Goal: Task Accomplishment & Management: Complete application form

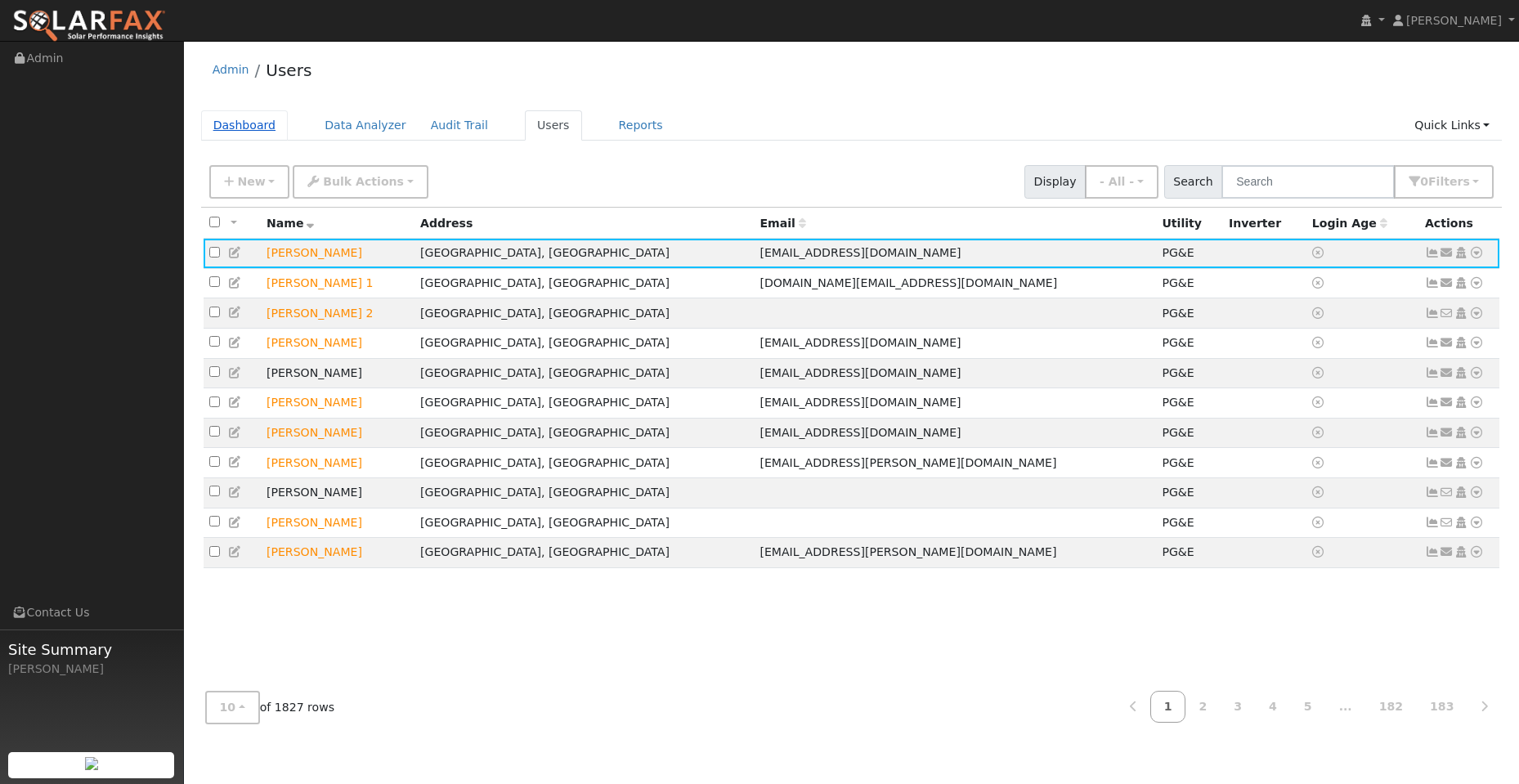
drag, startPoint x: 222, startPoint y: 109, endPoint x: 225, endPoint y: 120, distance: 11.4
click at [222, 115] on div "Admin Users Dashboard Data Analyzer Audit Trail Users Reports Quick Links Quick…" at bounding box center [852, 392] width 1319 height 687
click at [228, 125] on link "Dashboard" at bounding box center [245, 125] width 88 height 30
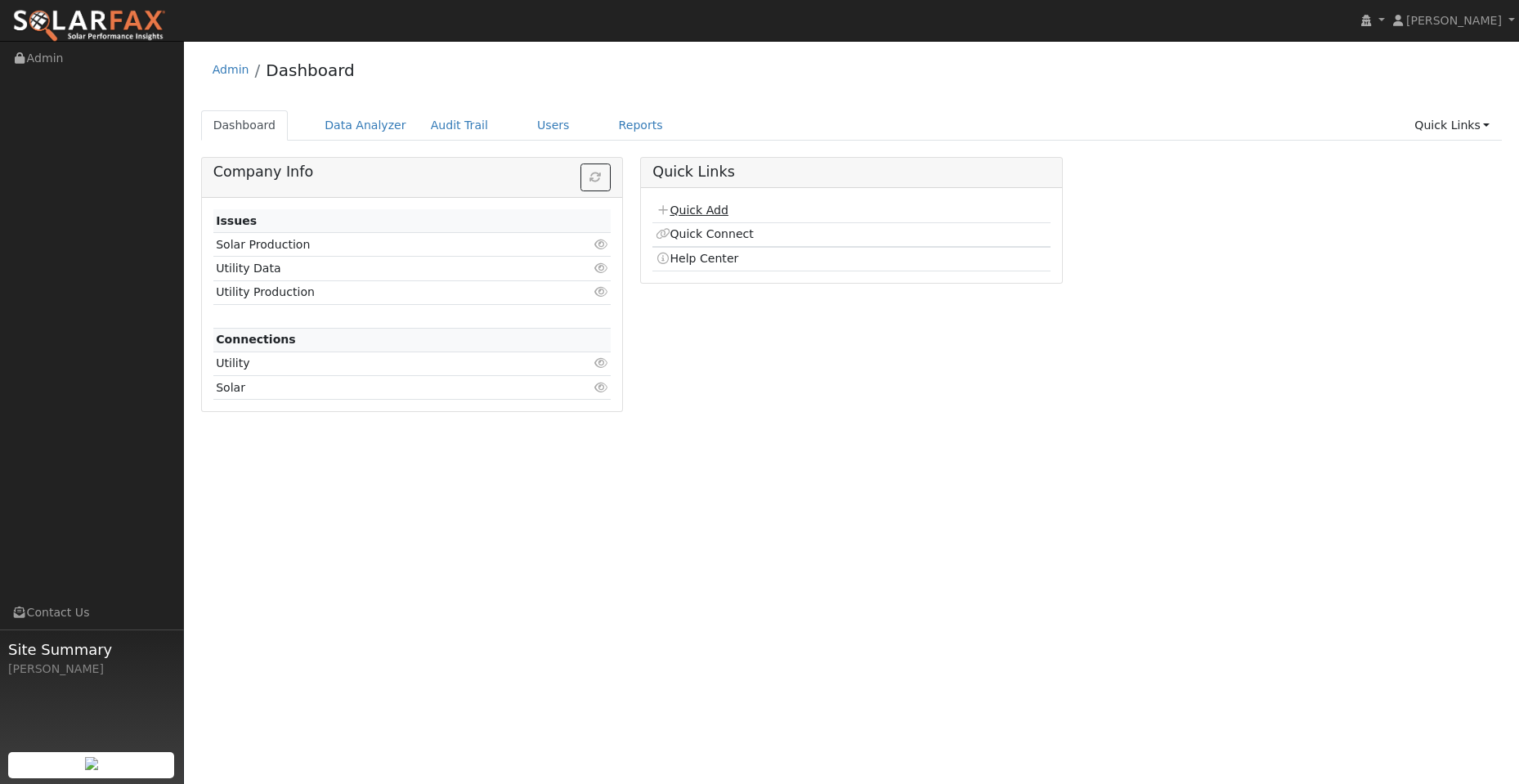
click at [714, 208] on link "Quick Add" at bounding box center [692, 211] width 72 height 13
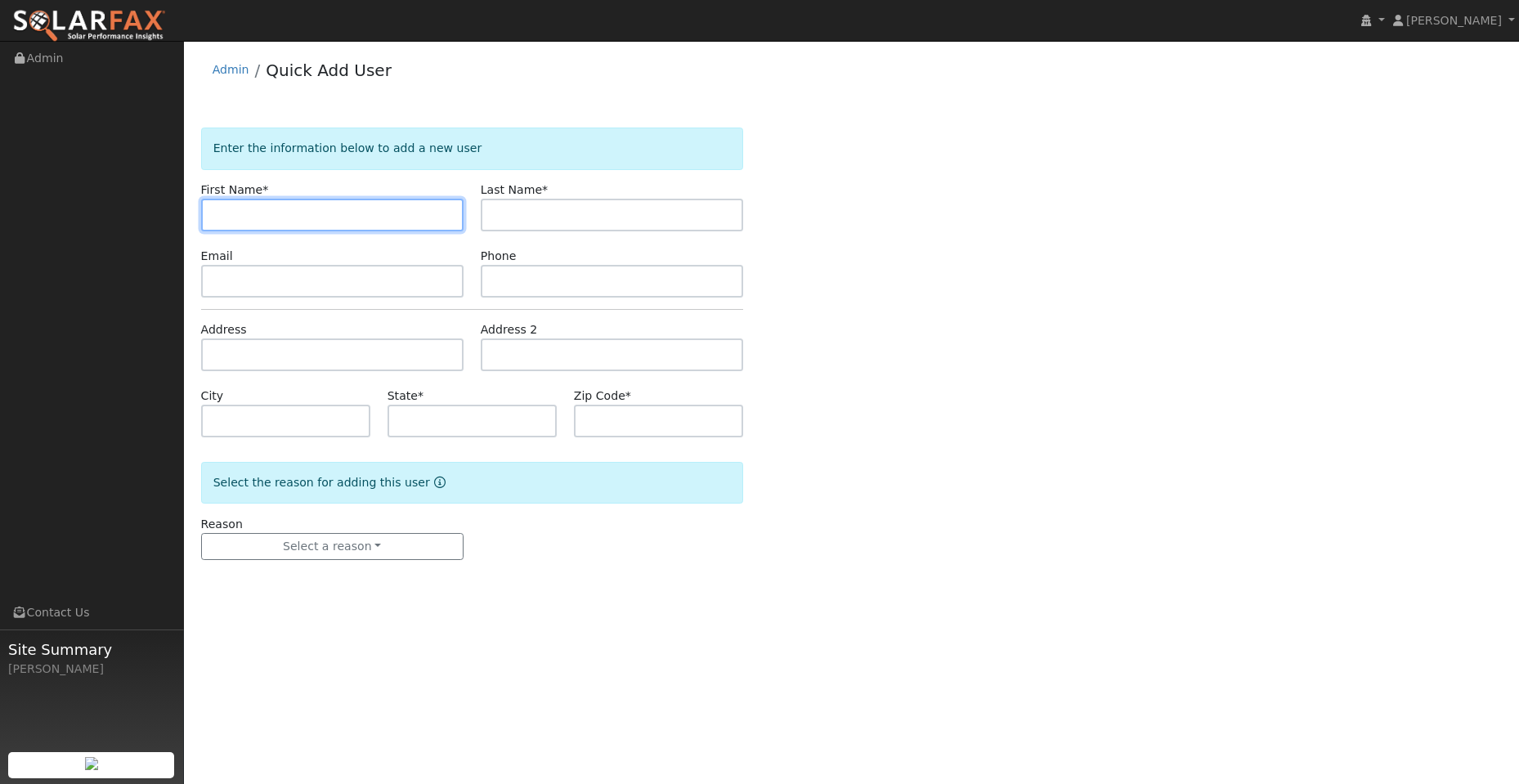
click at [230, 211] on input "text" at bounding box center [333, 215] width 263 height 33
paste input "Michael"
click at [213, 212] on input "Michael" at bounding box center [333, 215] width 263 height 33
type input "Michael"
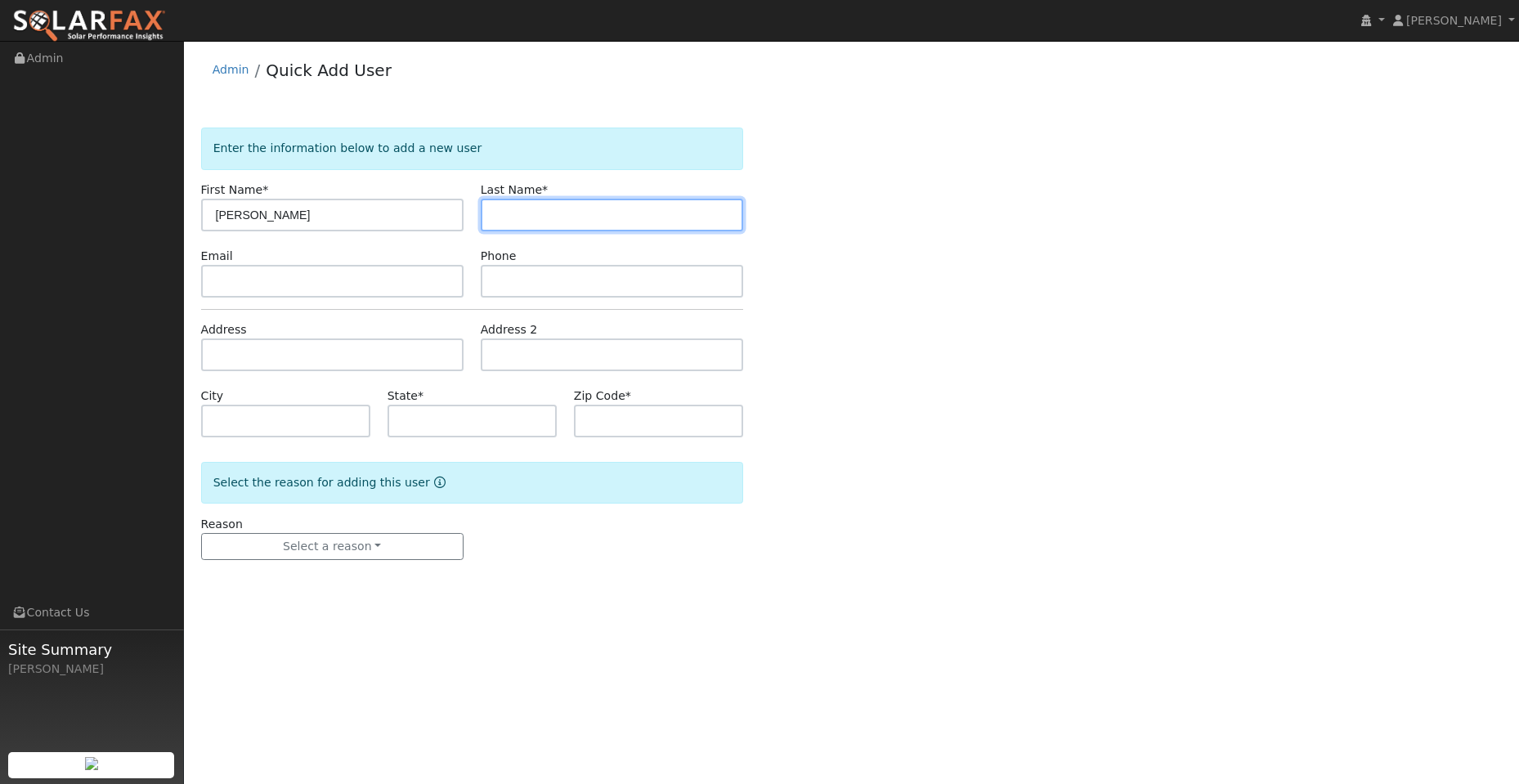
click at [588, 216] on input "text" at bounding box center [612, 215] width 263 height 33
click at [507, 213] on input "text" at bounding box center [612, 215] width 263 height 33
paste input "Samadian"
click at [496, 210] on input "Samadian" at bounding box center [612, 215] width 263 height 33
type input "Samadian"
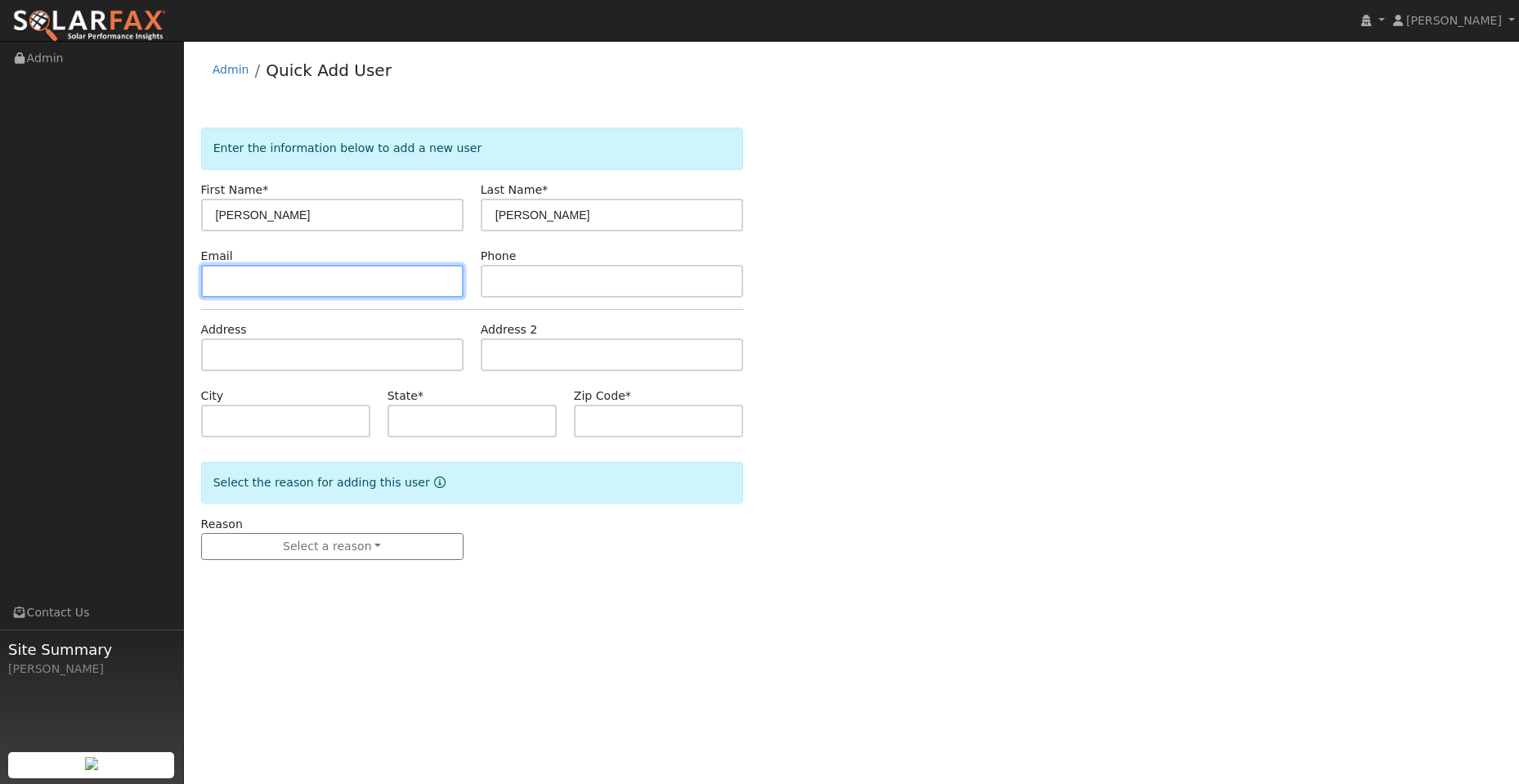
click at [256, 269] on input "text" at bounding box center [333, 280] width 263 height 33
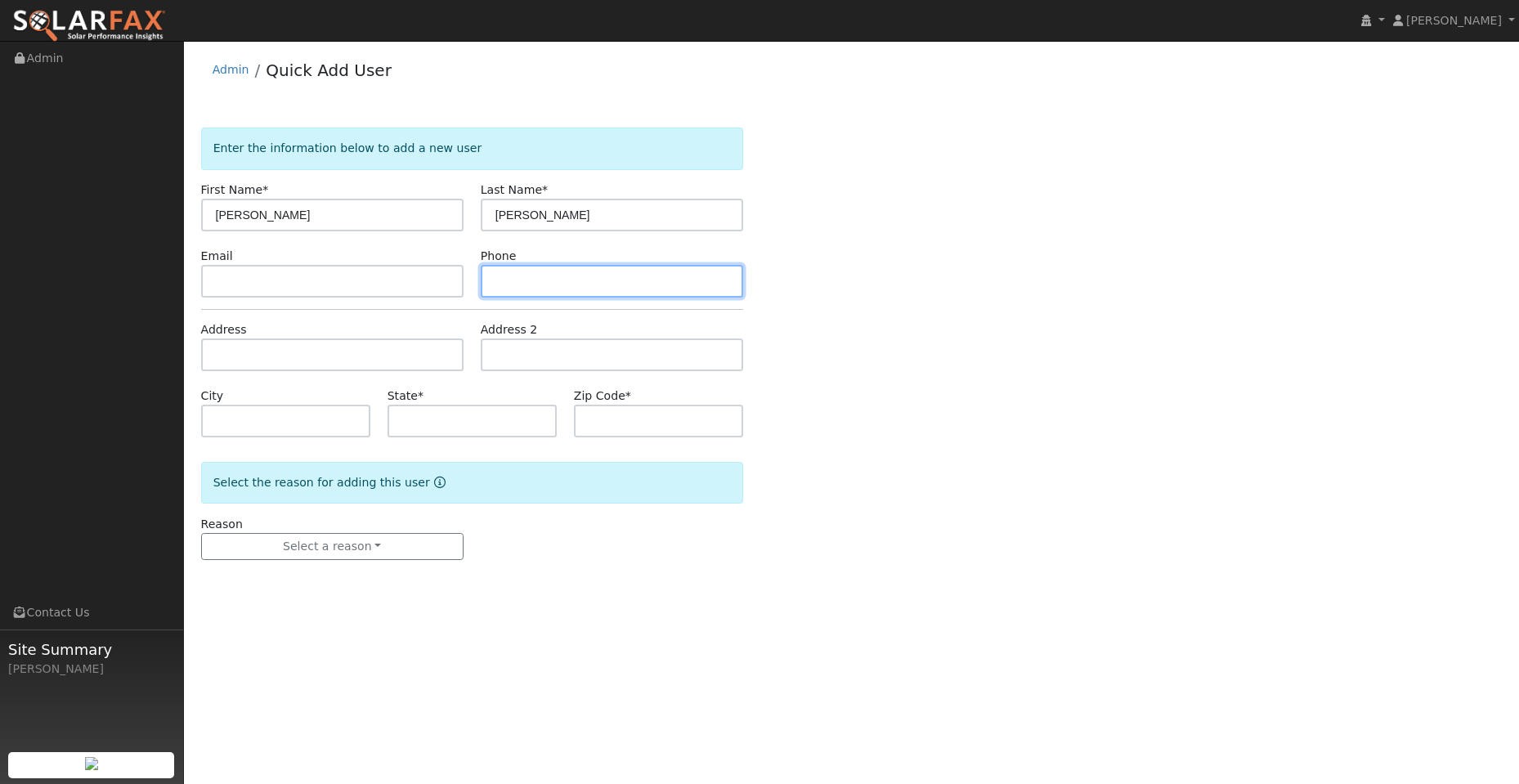
click at [516, 280] on input "text" at bounding box center [612, 280] width 263 height 33
paste input "(916) 230-9113"
click at [495, 279] on input "(916) 230-9113" at bounding box center [612, 280] width 263 height 33
type input "(916) 230-9113"
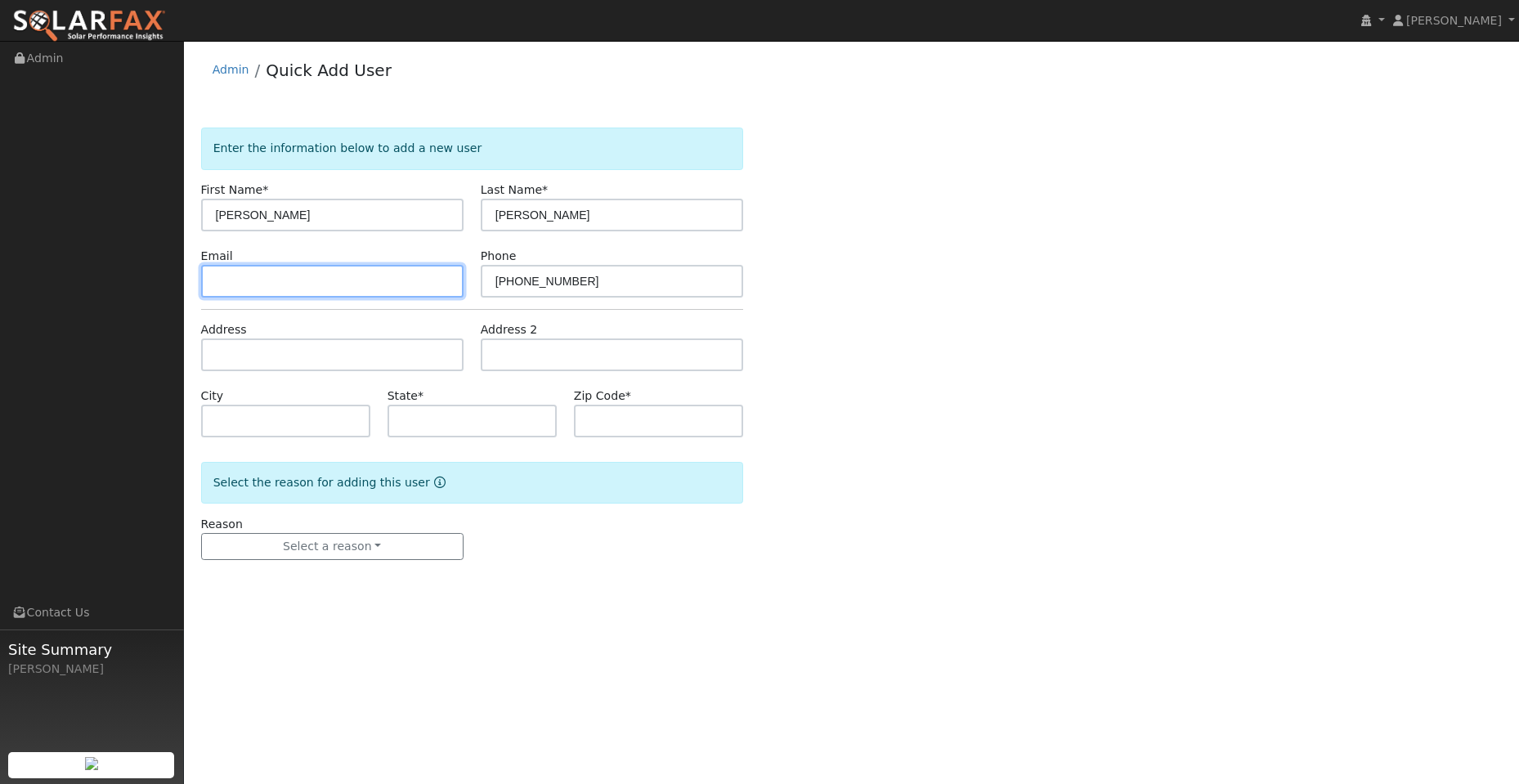
click at [238, 280] on input "text" at bounding box center [333, 280] width 263 height 33
click at [232, 280] on input "text" at bounding box center [333, 280] width 263 height 33
paste input "mmsamadian@hotmail.com"
click at [213, 281] on input "mmsamadian@hotmail.com" at bounding box center [333, 280] width 263 height 33
type input "mmsamadian@hotmail.com"
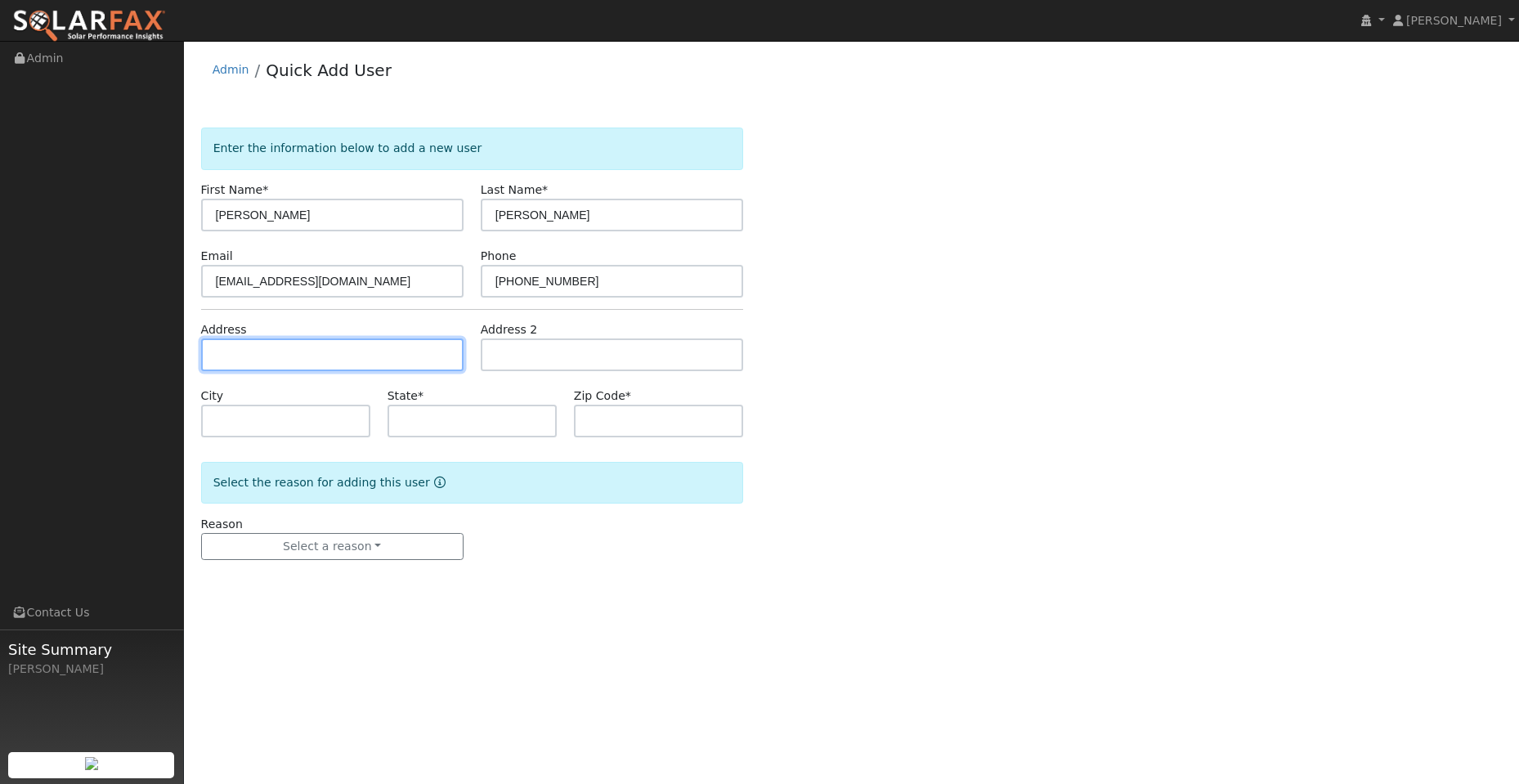
click at [265, 362] on input "text" at bounding box center [333, 355] width 263 height 33
click at [252, 356] on input "text" at bounding box center [333, 355] width 263 height 33
paste input "850 Lighthouse Dr"
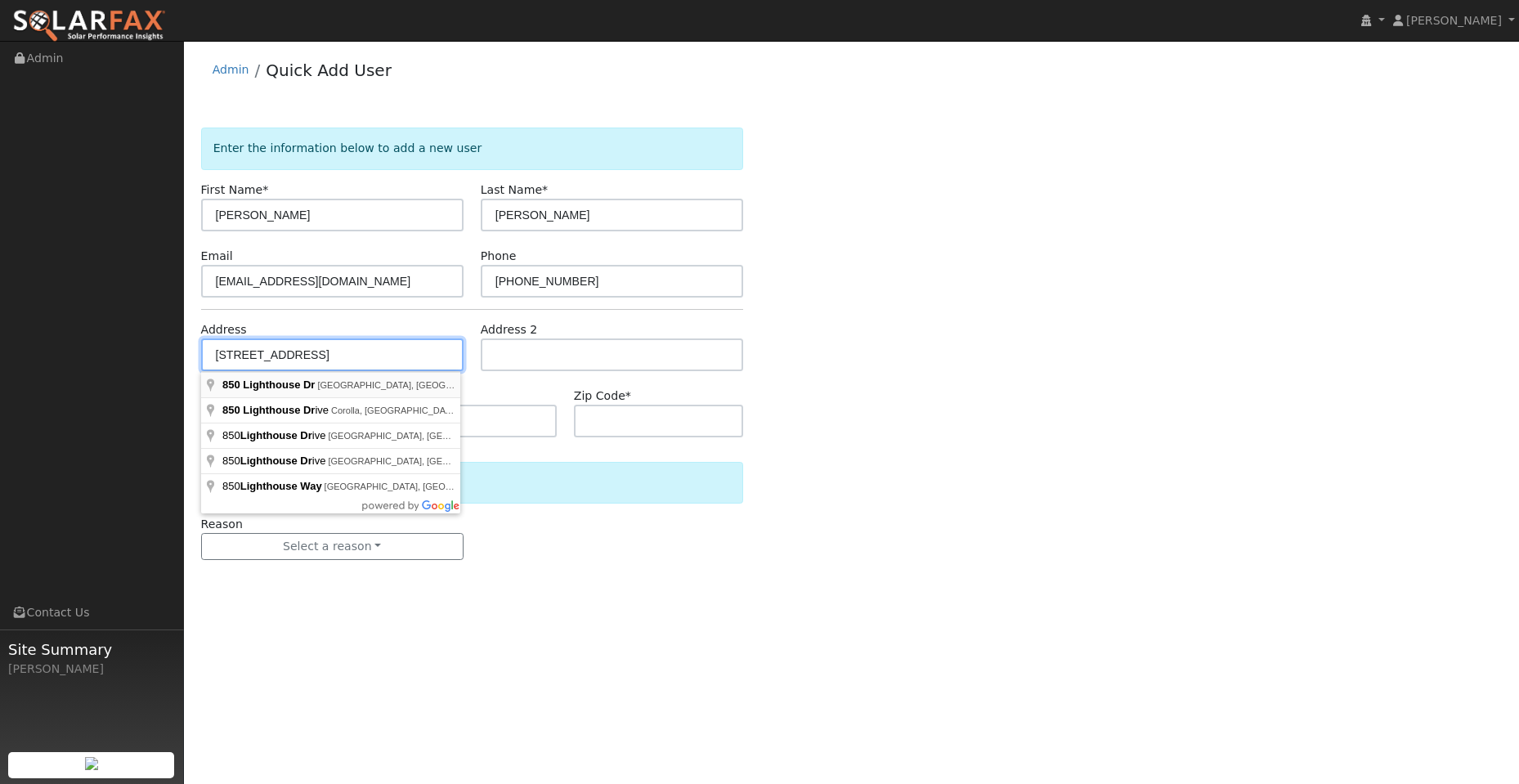
type input "850 Lighthouse Drive"
type input "West Sacramento"
type input "CA"
type input "95605"
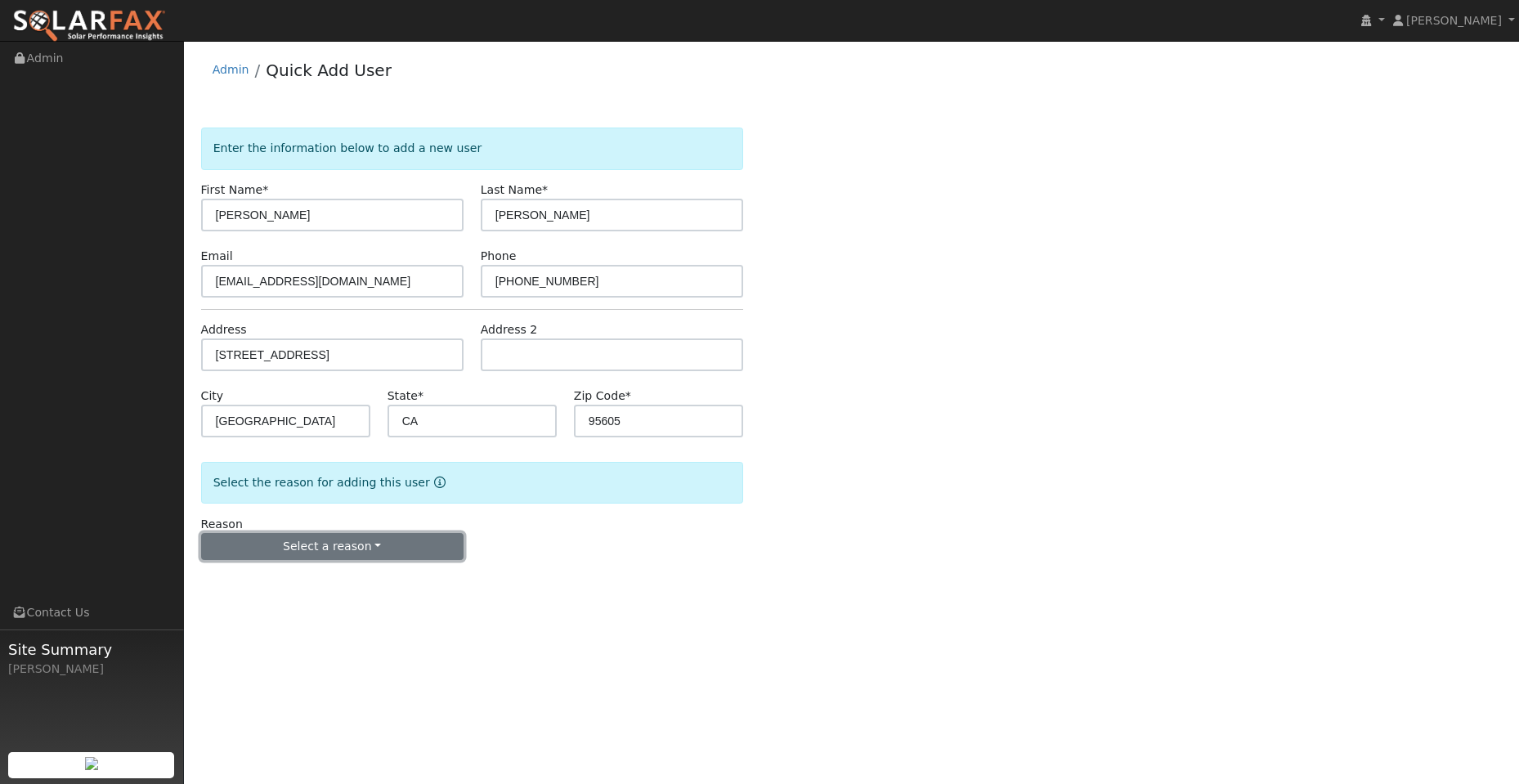
click at [360, 553] on button "Select a reason" at bounding box center [333, 547] width 263 height 28
click at [330, 577] on link "New lead" at bounding box center [292, 580] width 180 height 23
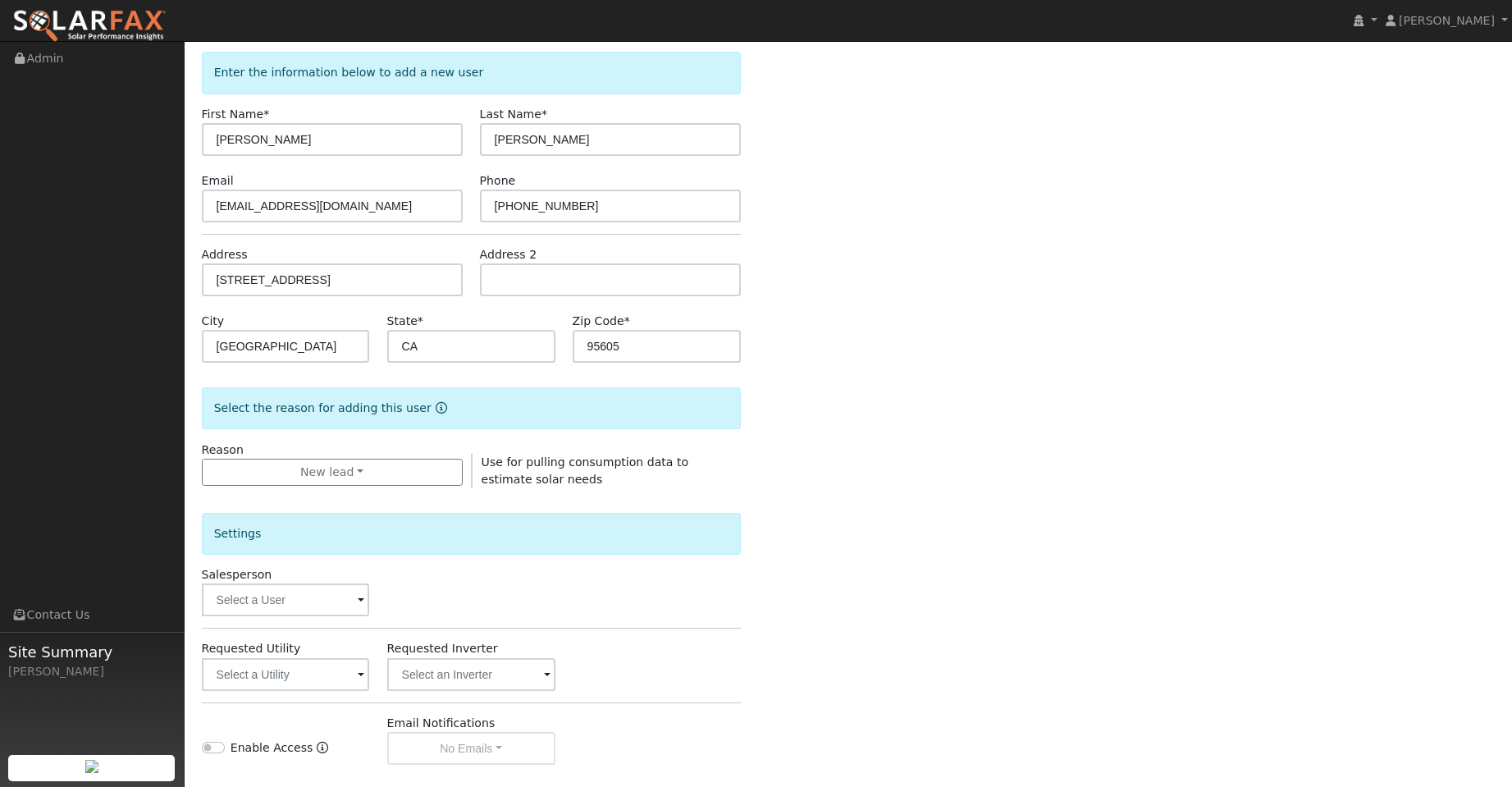
scroll to position [164, 0]
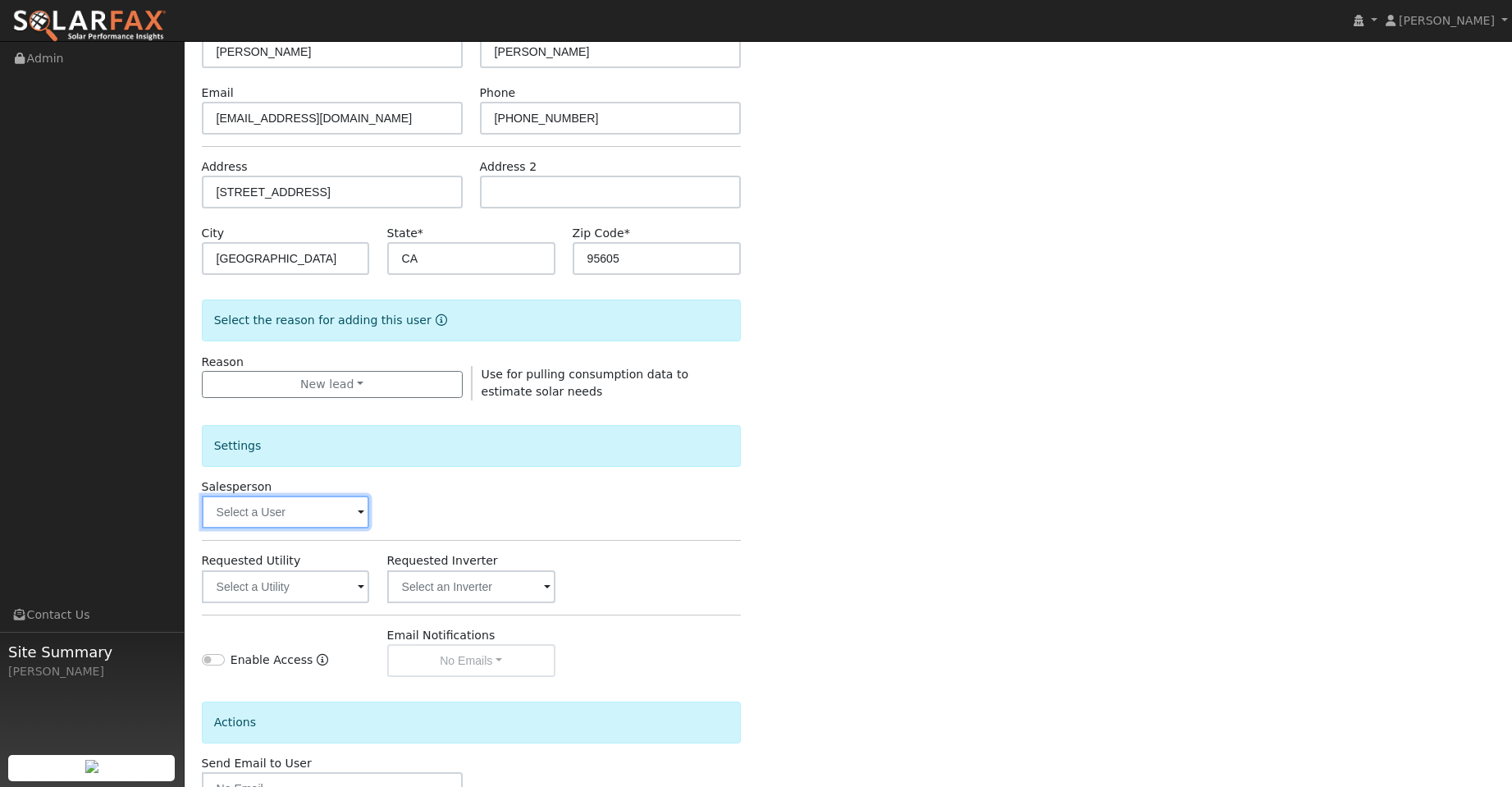
click at [319, 498] on input "text" at bounding box center [286, 511] width 168 height 33
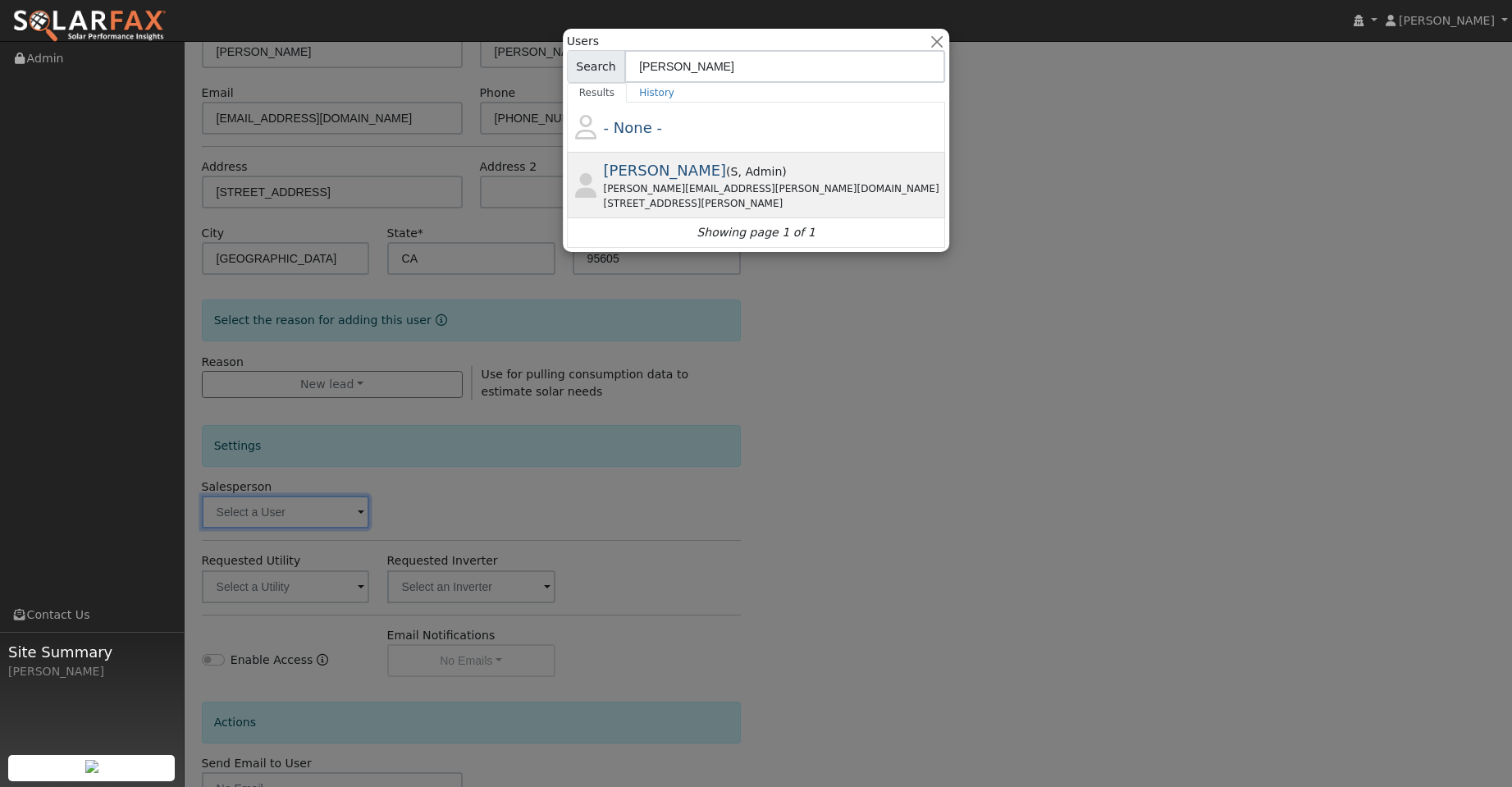
type input "tim"
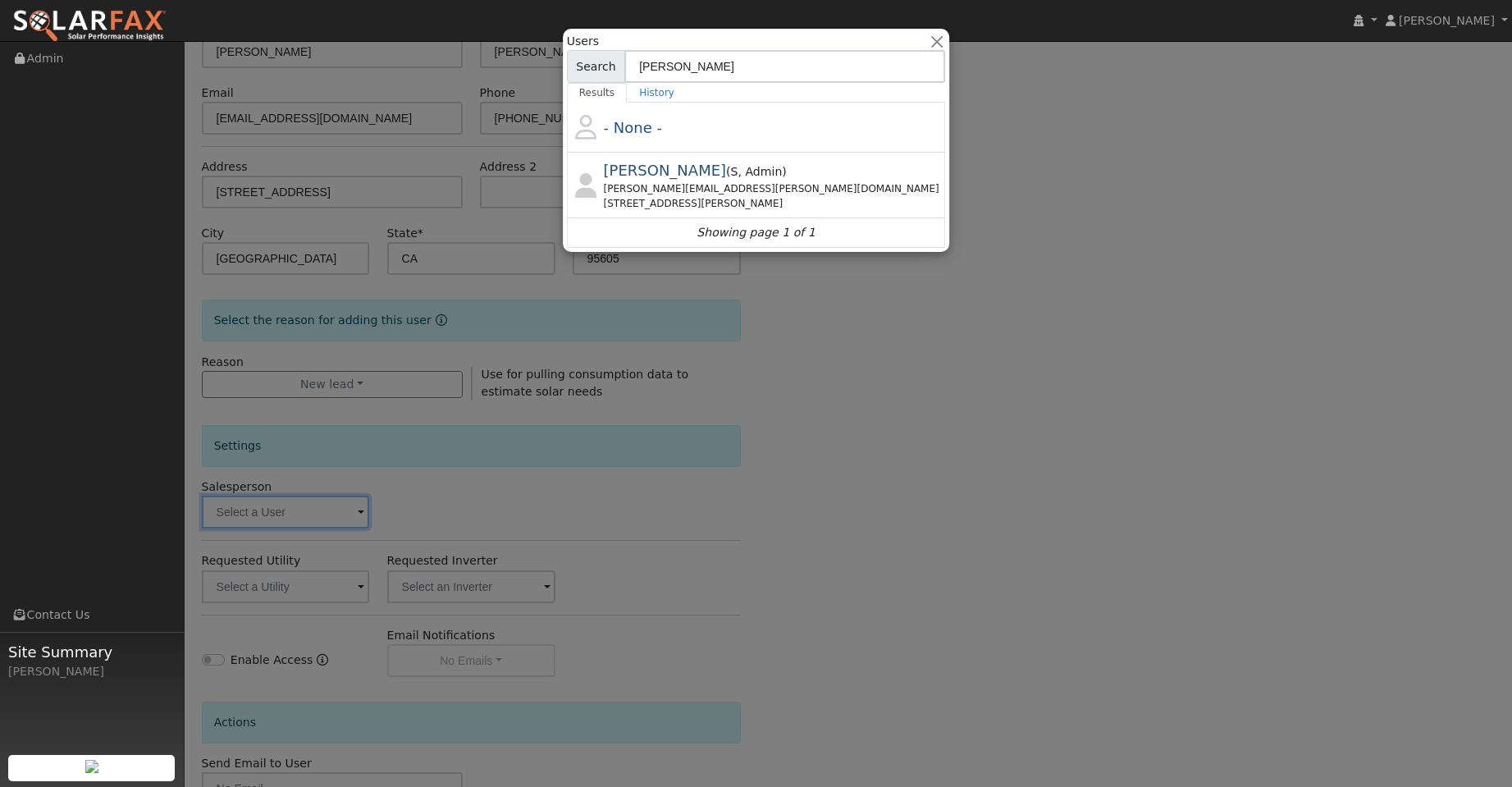
click at [746, 190] on div "tim.tedder@ambrosesolar.com" at bounding box center [772, 188] width 339 height 14
type input "Tim Tedder"
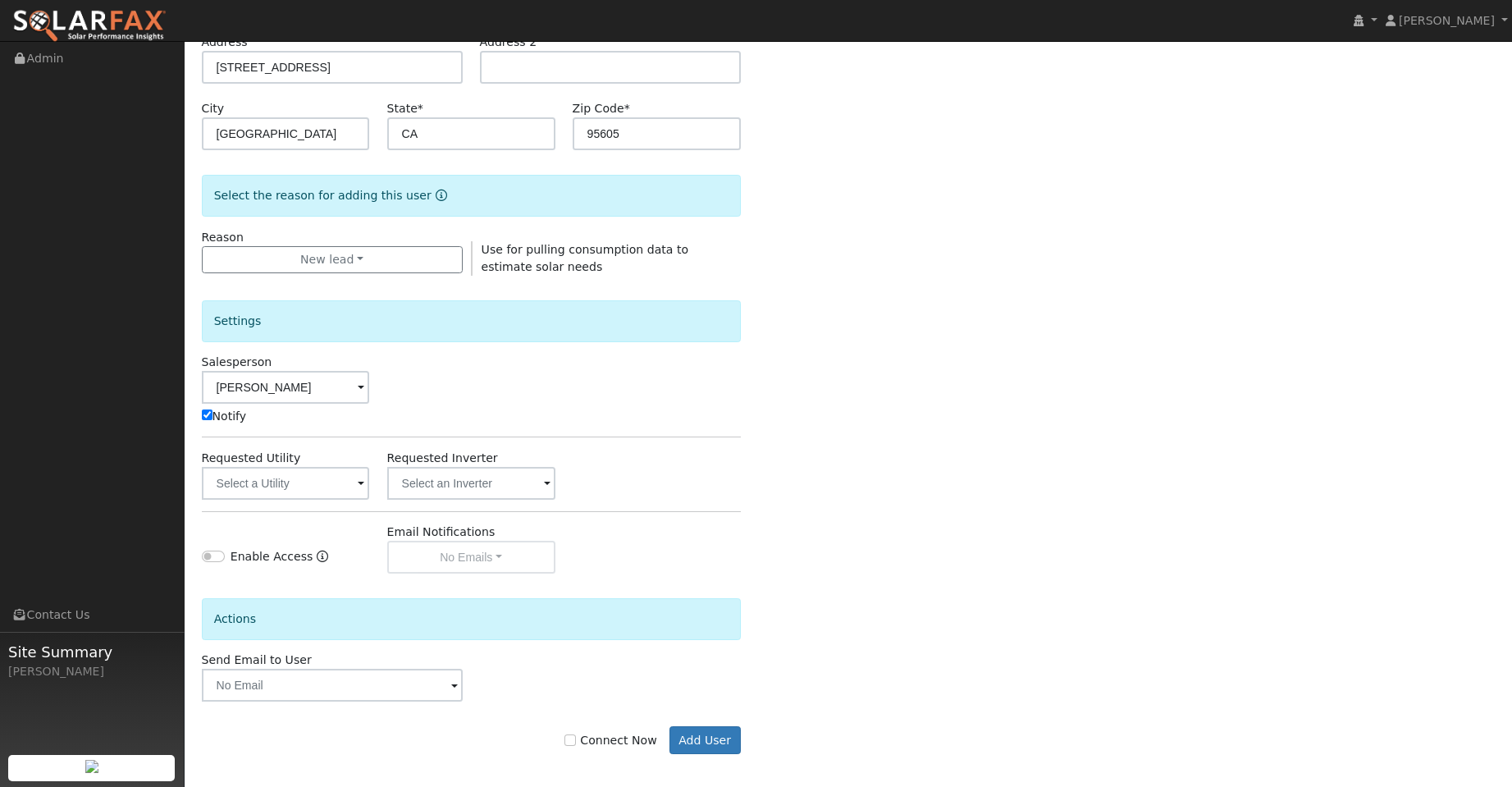
scroll to position [297, 0]
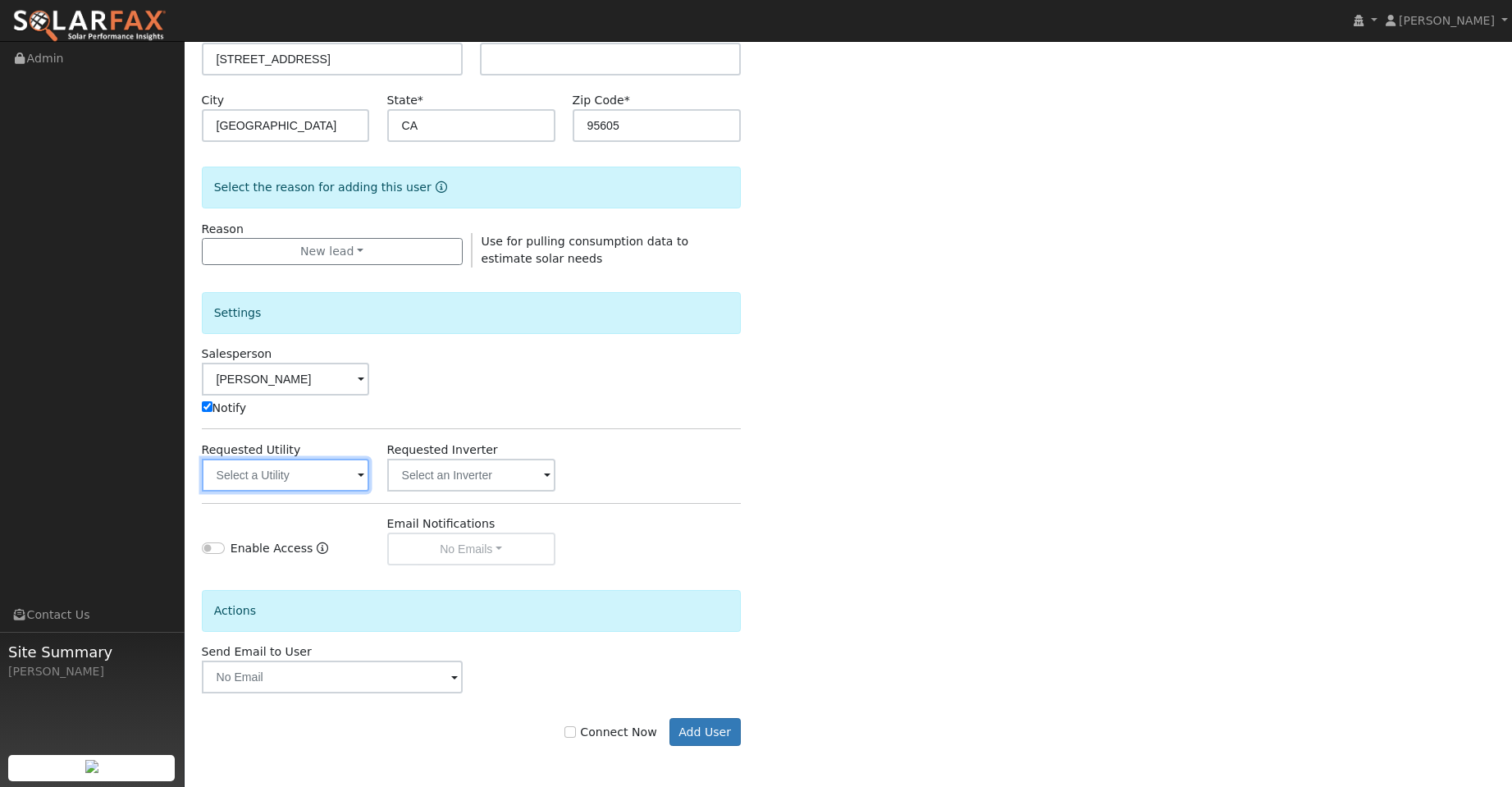
click at [330, 473] on input "text" at bounding box center [286, 475] width 168 height 33
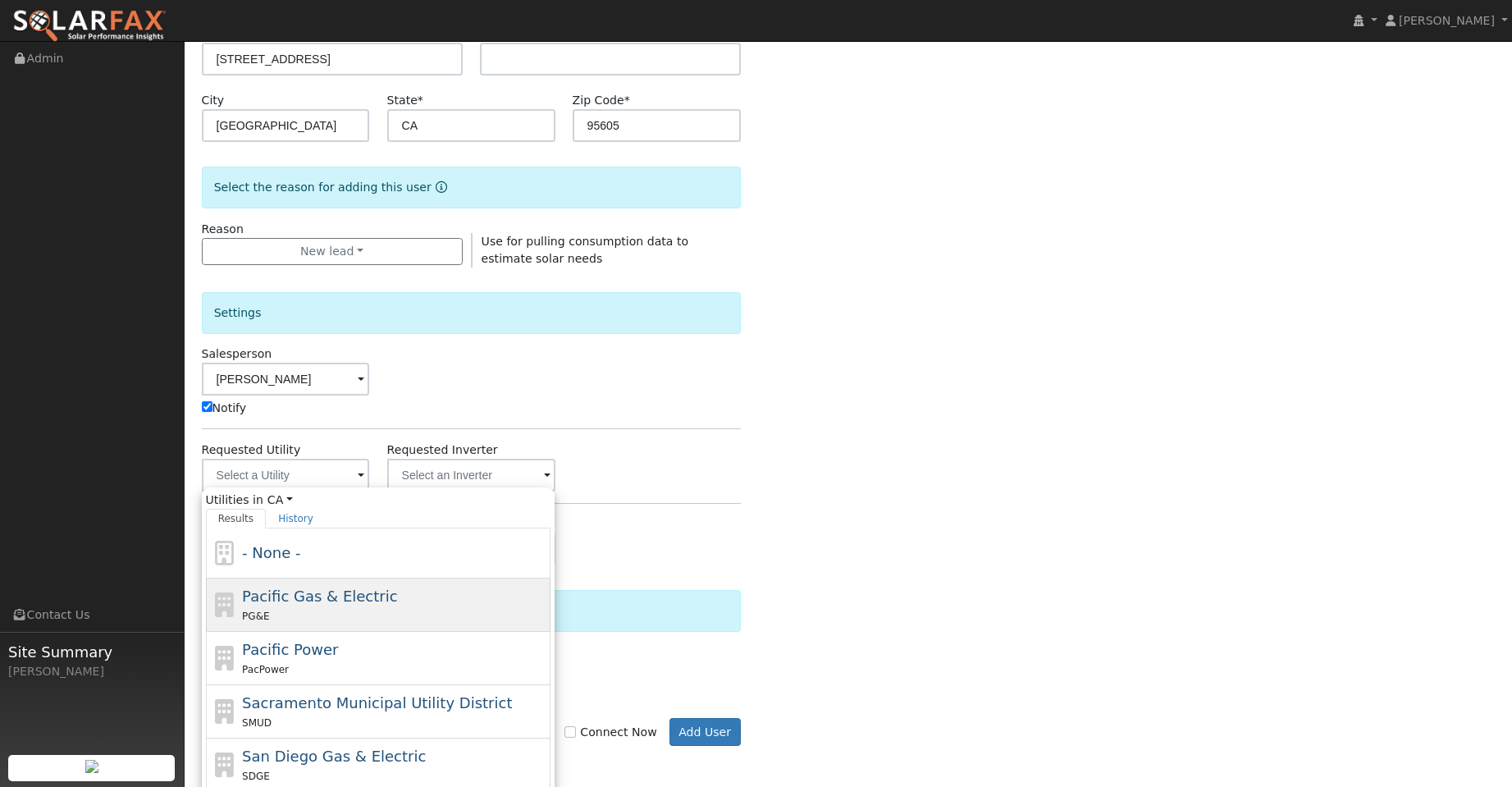
click at [412, 609] on div "PG&E" at bounding box center [394, 615] width 304 height 17
type input "Pacific Gas & Electric"
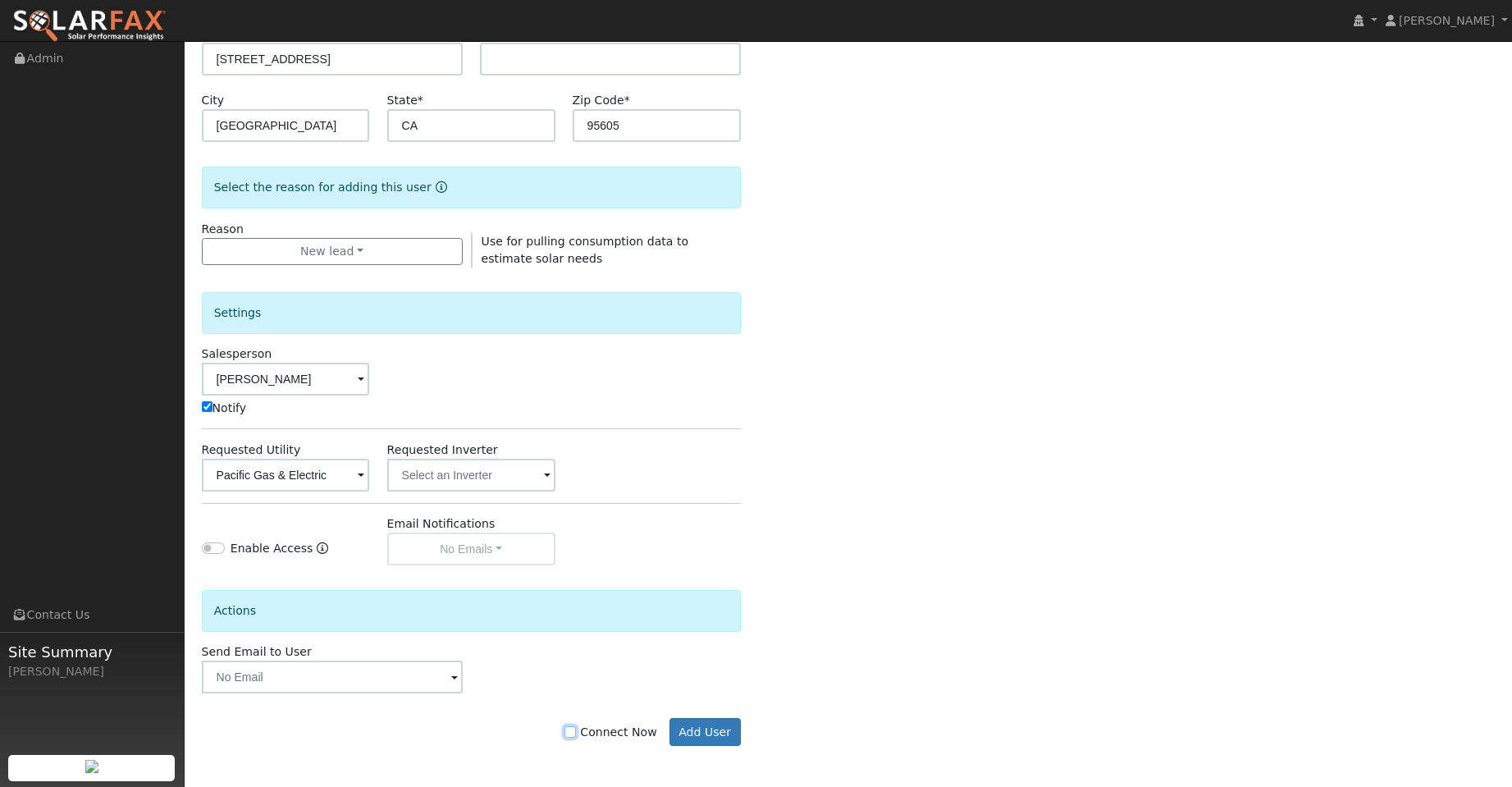
click at [576, 735] on input "Connect Now" at bounding box center [570, 732] width 12 height 12
checkbox input "true"
click at [707, 735] on button "Add User" at bounding box center [705, 731] width 71 height 28
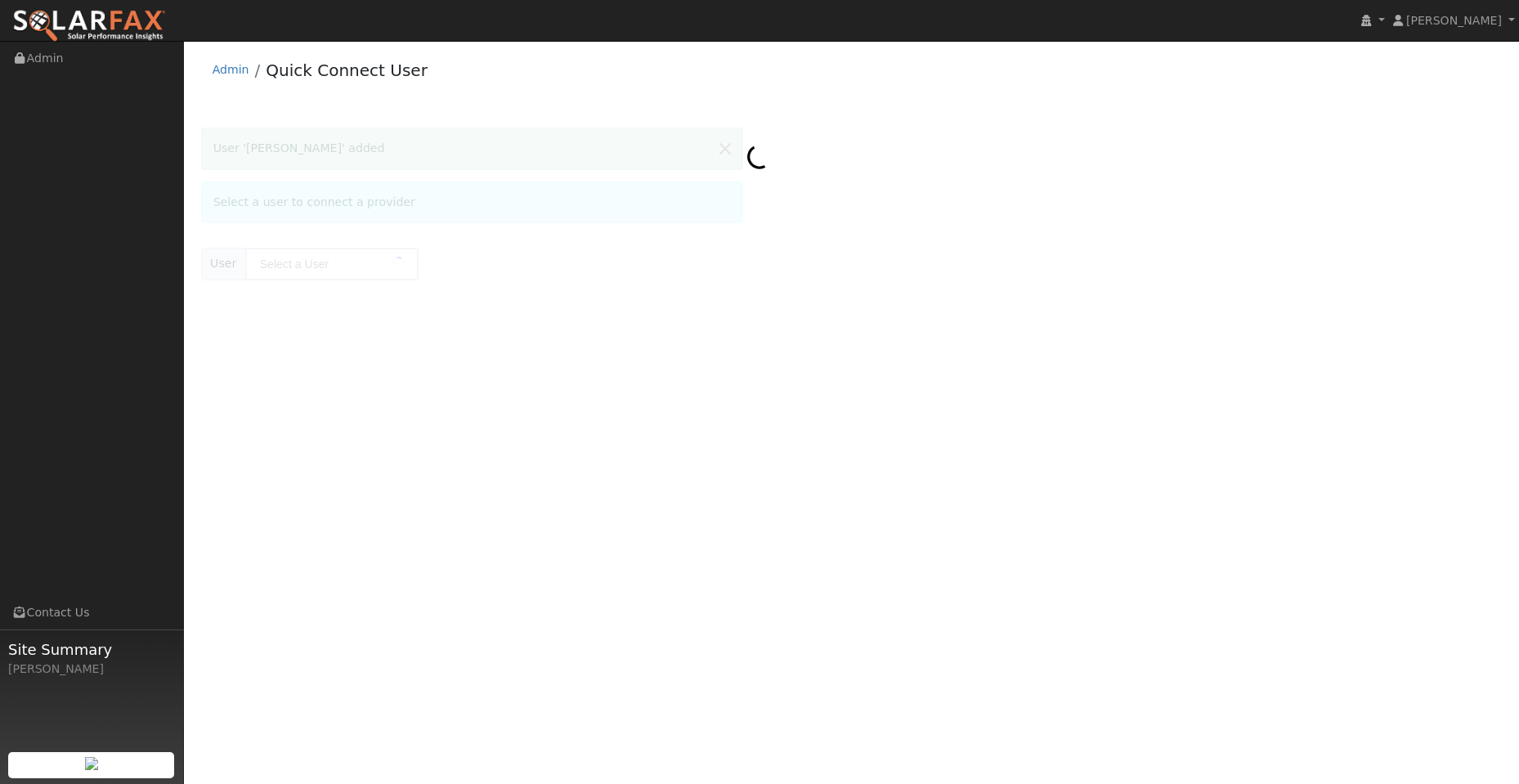
type input "[PERSON_NAME]"
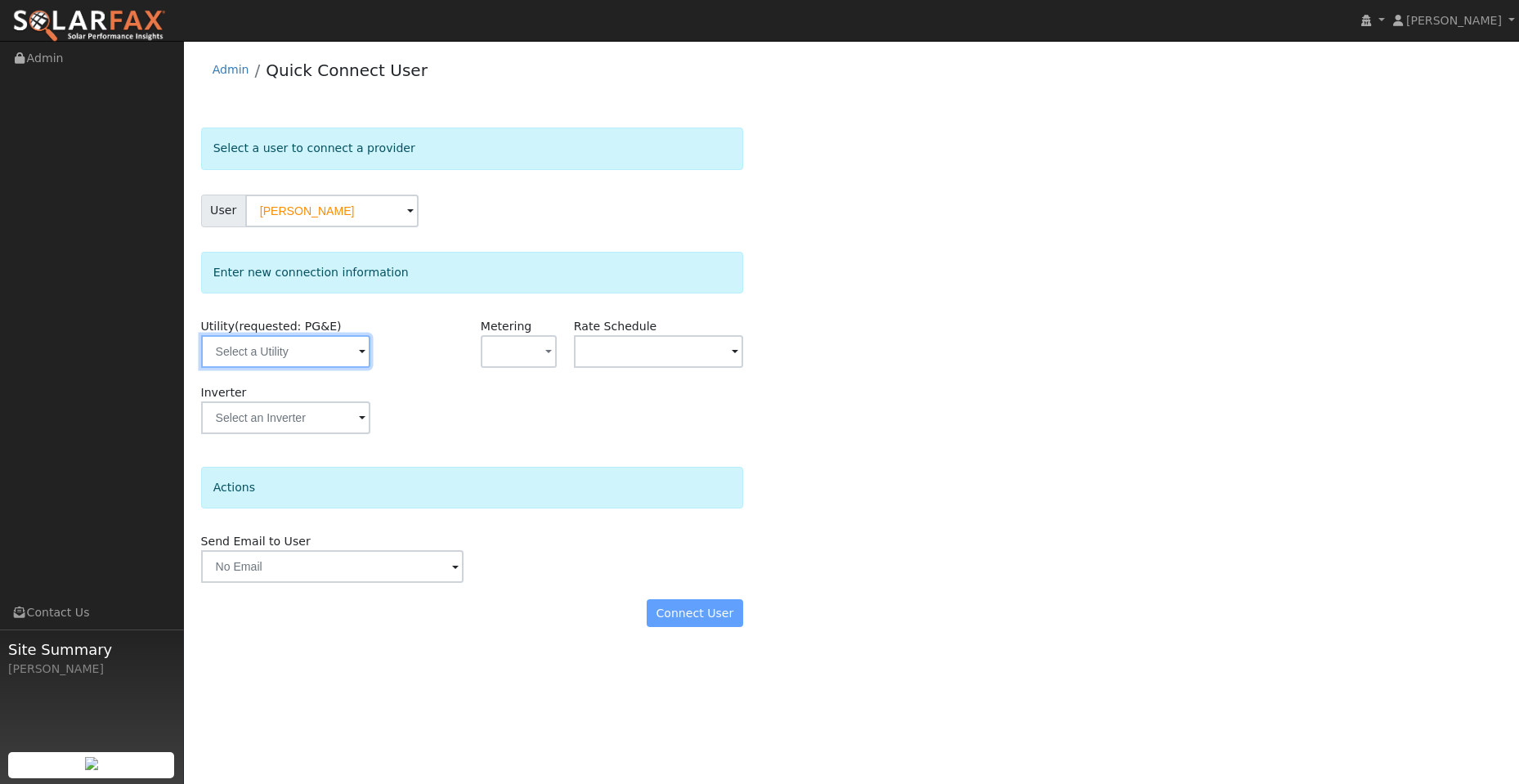
click at [323, 339] on input "text" at bounding box center [286, 351] width 169 height 33
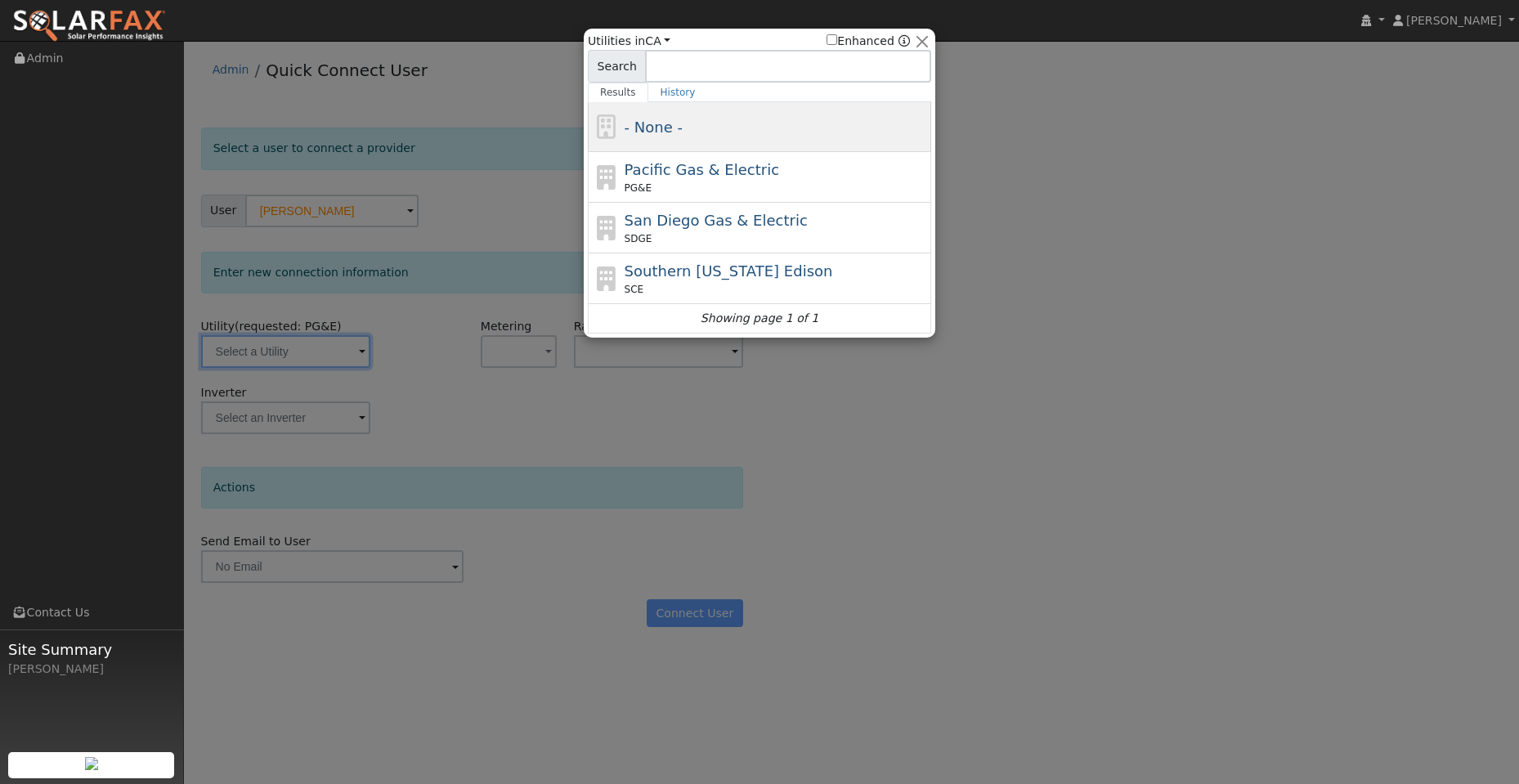
click at [729, 152] on div "- None -" at bounding box center [760, 126] width 344 height 50
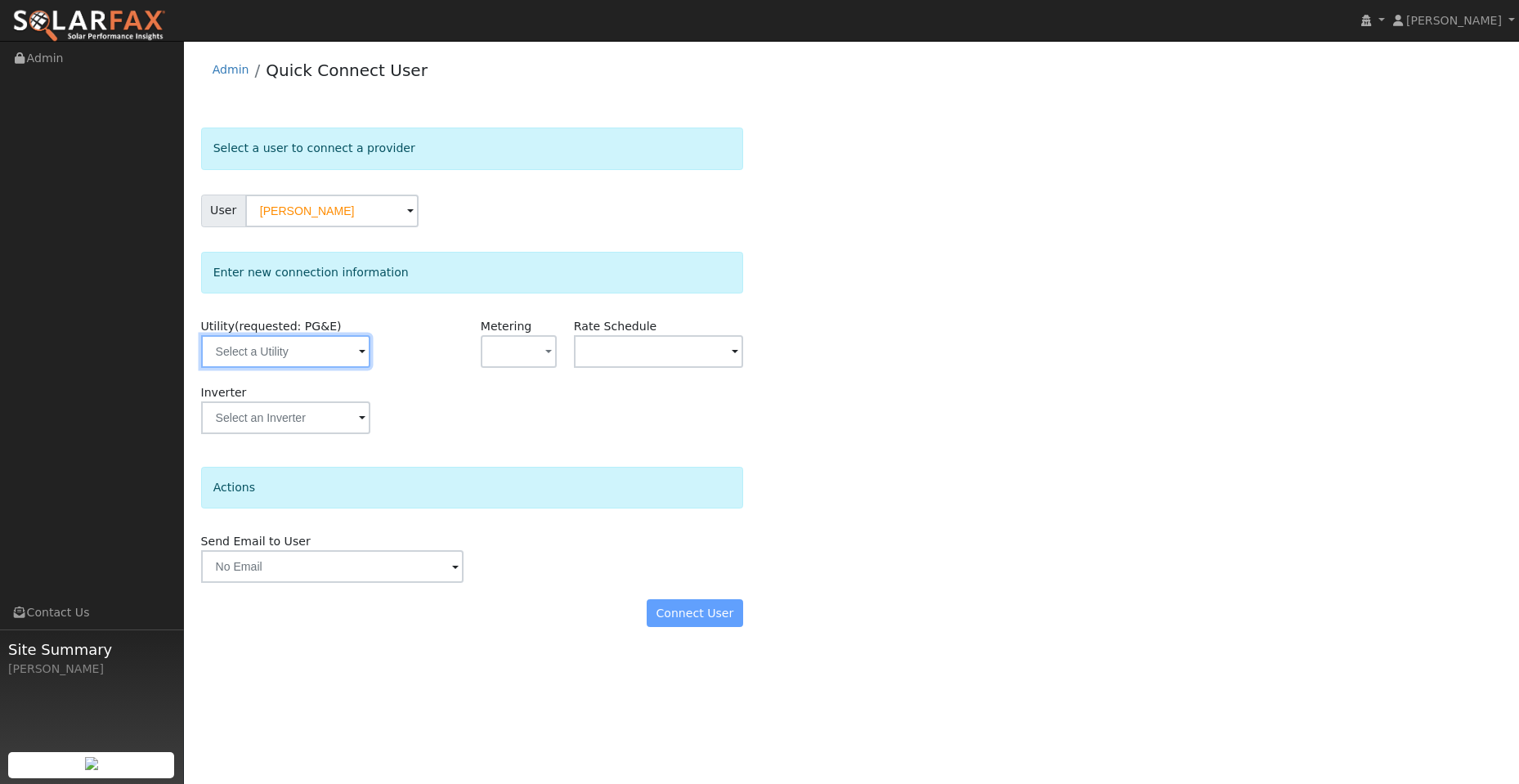
click at [319, 351] on input "text" at bounding box center [286, 351] width 169 height 33
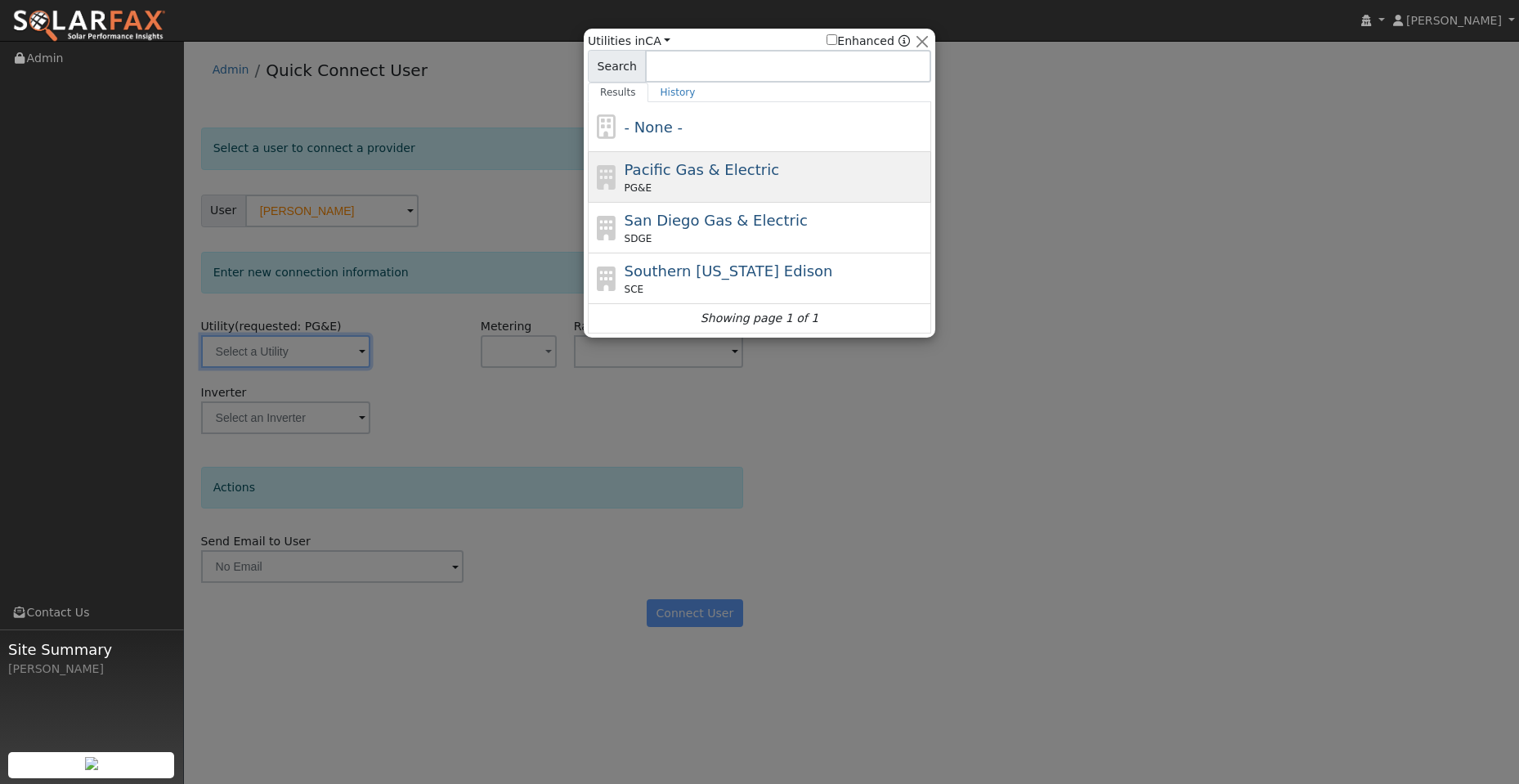
click at [711, 163] on span "Pacific Gas & Electric" at bounding box center [702, 169] width 154 height 17
type input "PG&E"
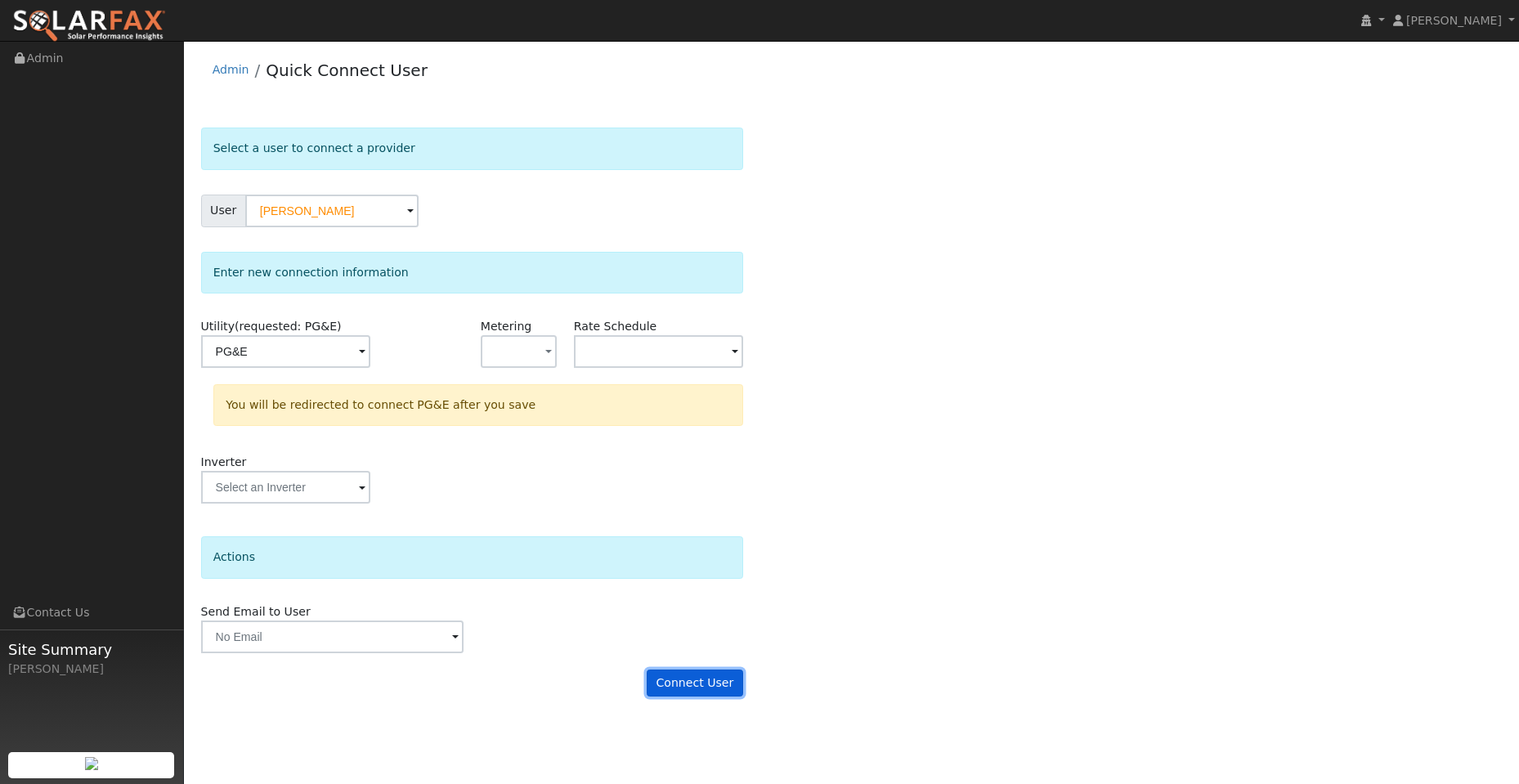
click at [690, 681] on button "Connect User" at bounding box center [695, 683] width 97 height 28
